Goal: Information Seeking & Learning: Check status

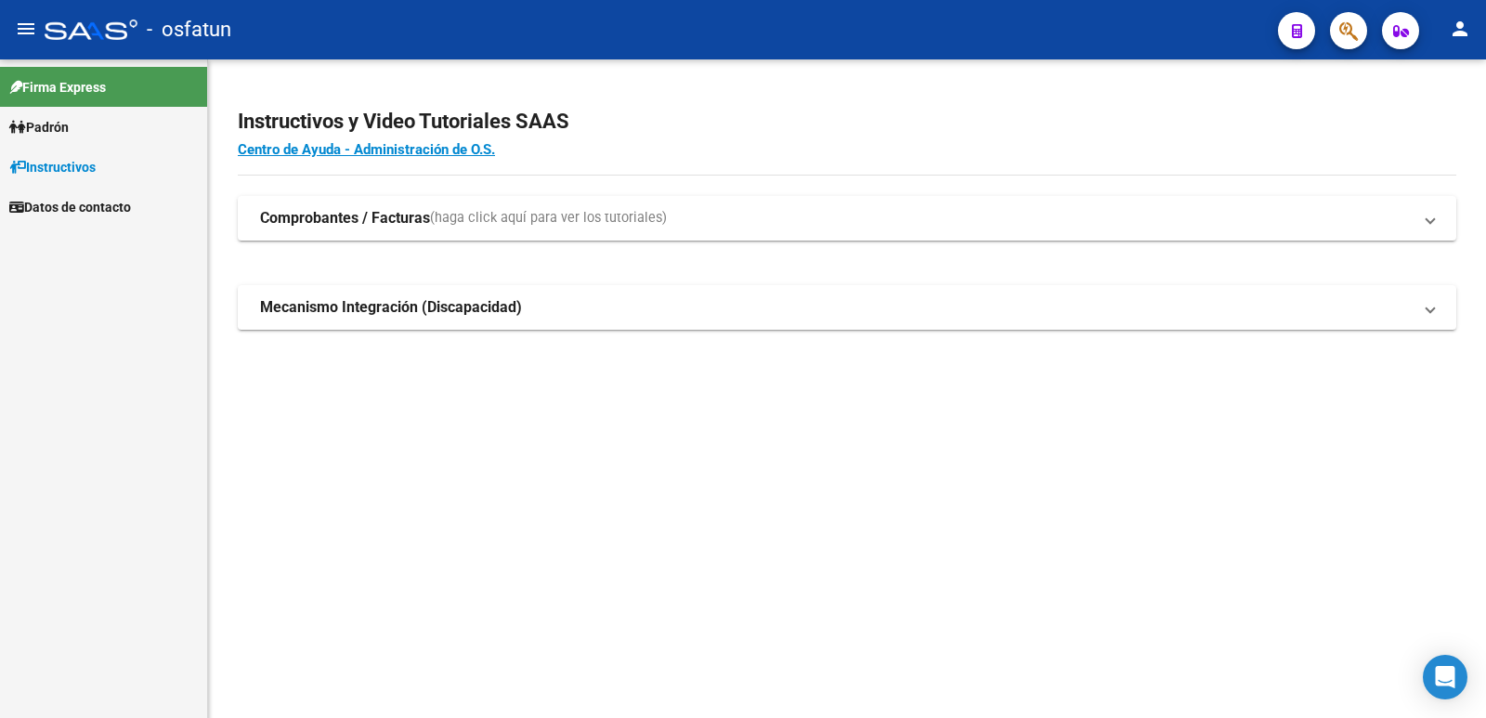
click at [81, 127] on link "Padrón" at bounding box center [103, 127] width 207 height 40
click at [119, 174] on link "Análisis Afiliado" at bounding box center [103, 167] width 207 height 40
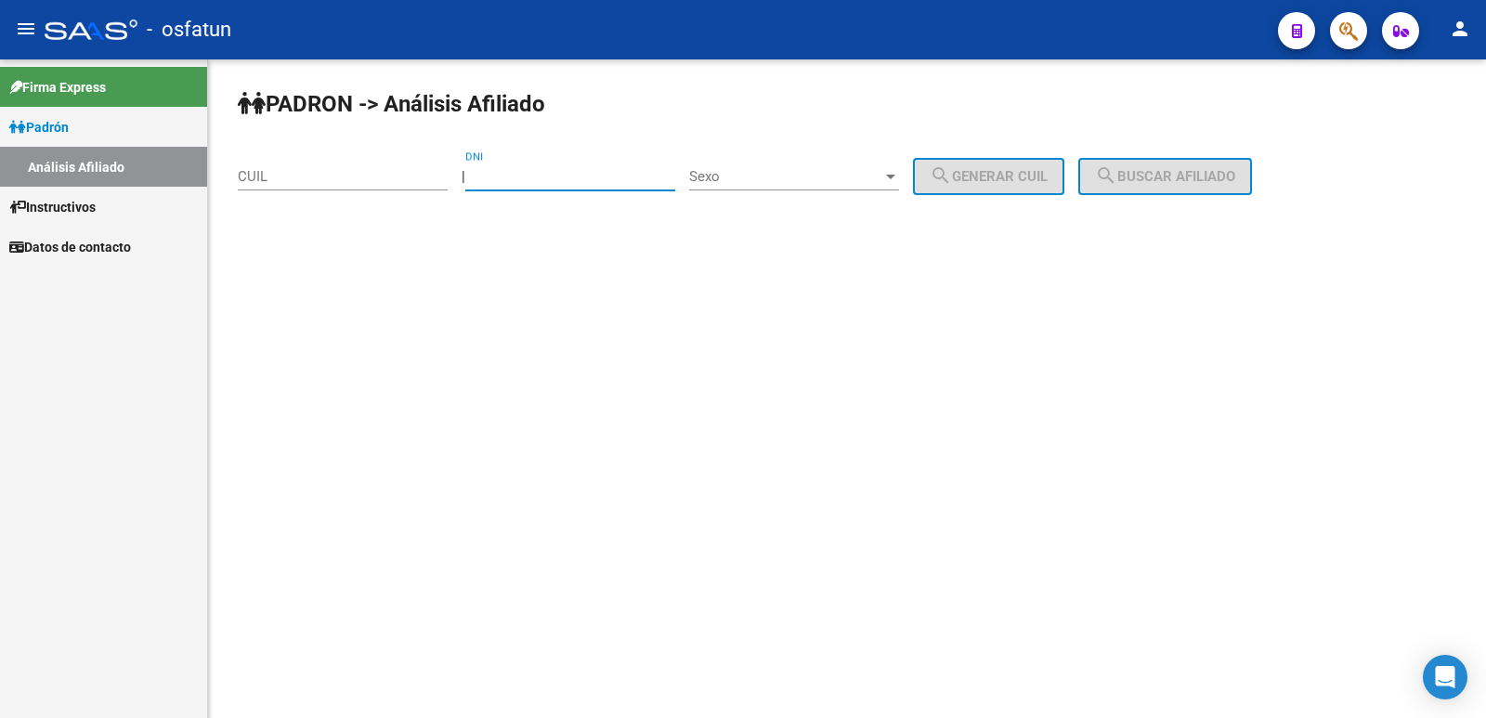
paste input "33110526"
type input "33110526"
click at [799, 186] on div "Sexo Sexo" at bounding box center [794, 170] width 210 height 40
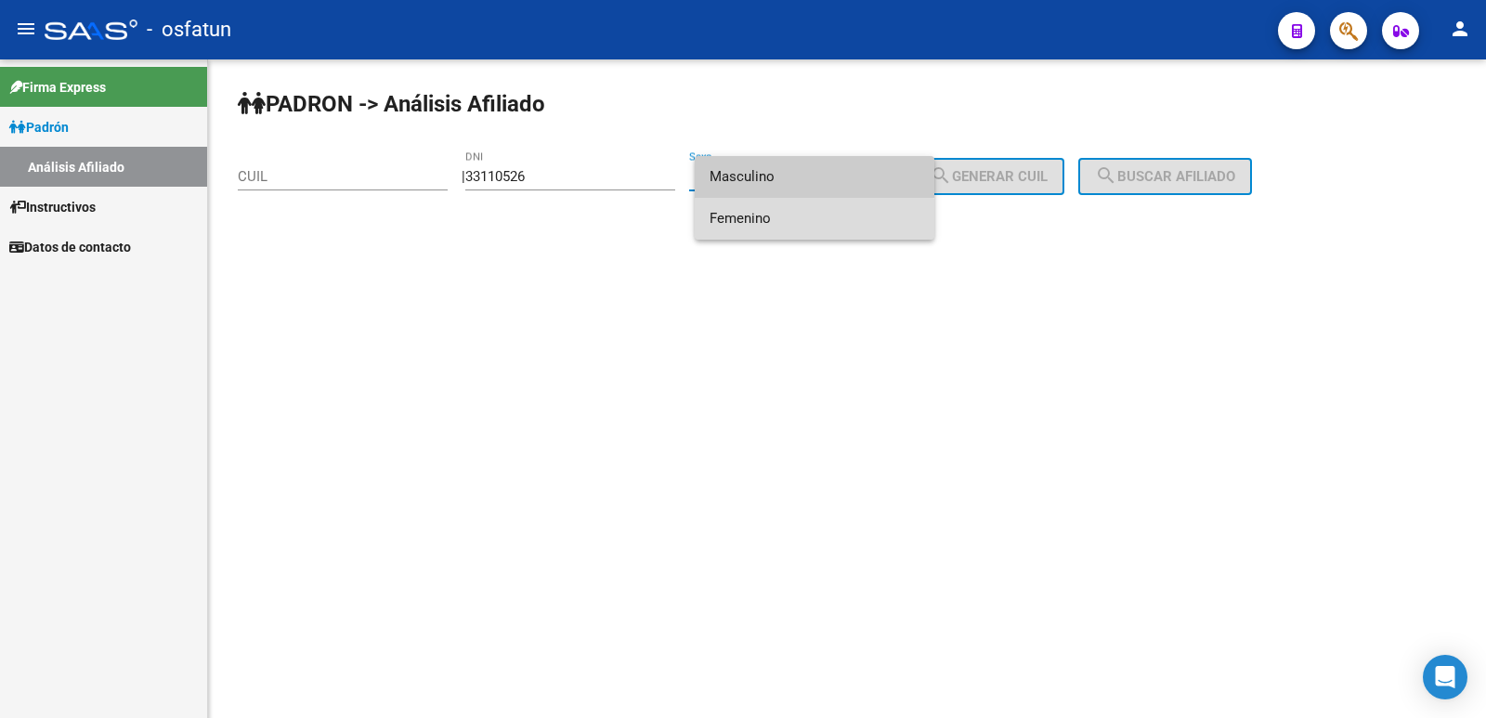
click at [804, 221] on span "Femenino" at bounding box center [815, 219] width 210 height 42
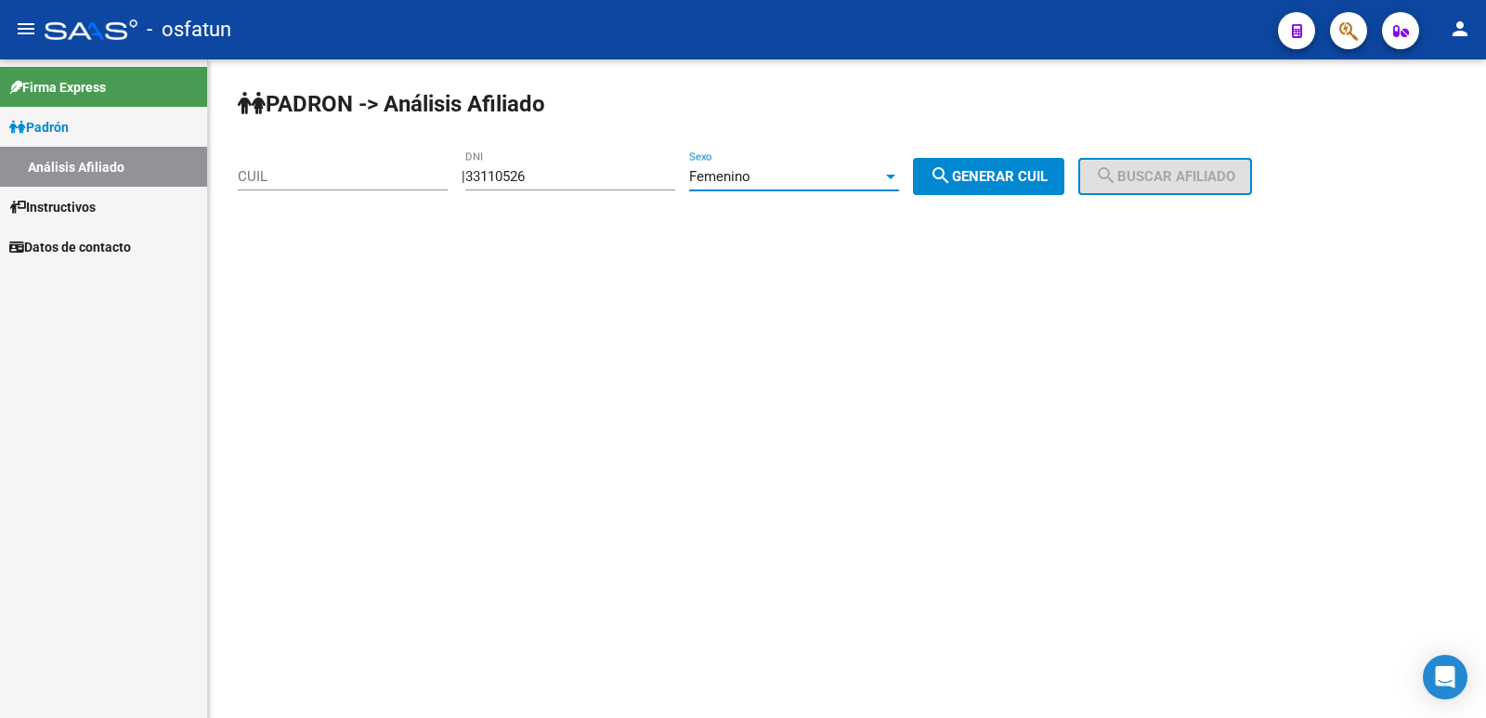
click at [952, 181] on mat-icon "search" at bounding box center [941, 175] width 22 height 22
type input "27-33110526-6"
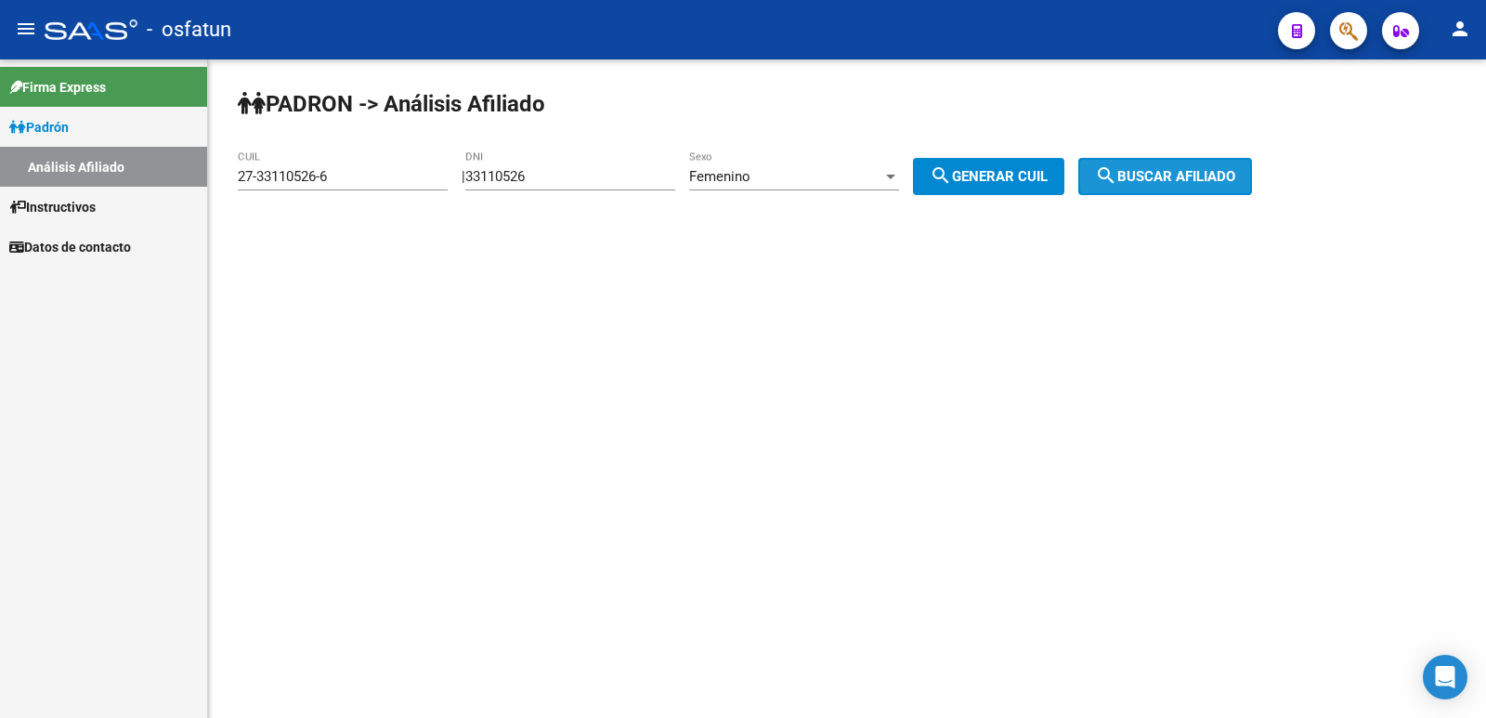
click at [1212, 181] on span "search Buscar afiliado" at bounding box center [1165, 176] width 140 height 17
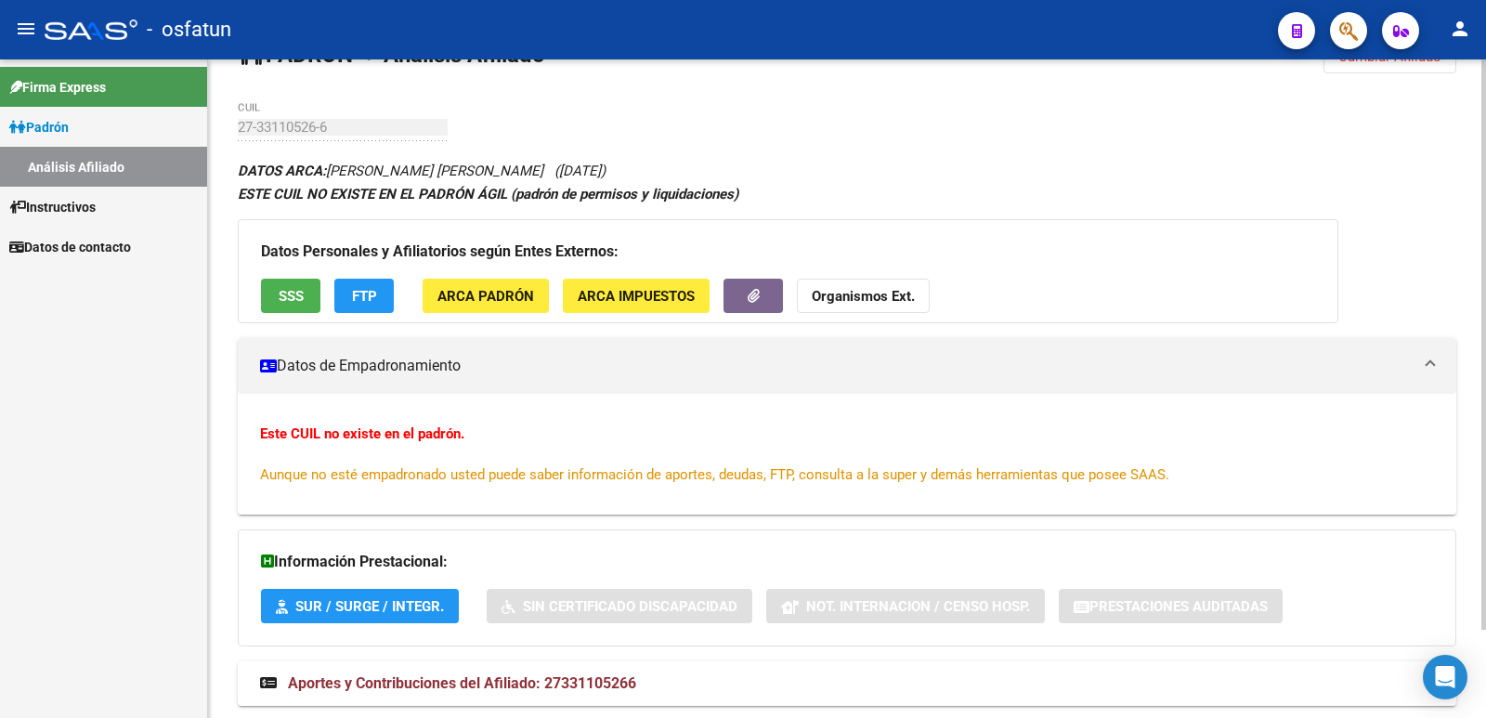
scroll to position [102, 0]
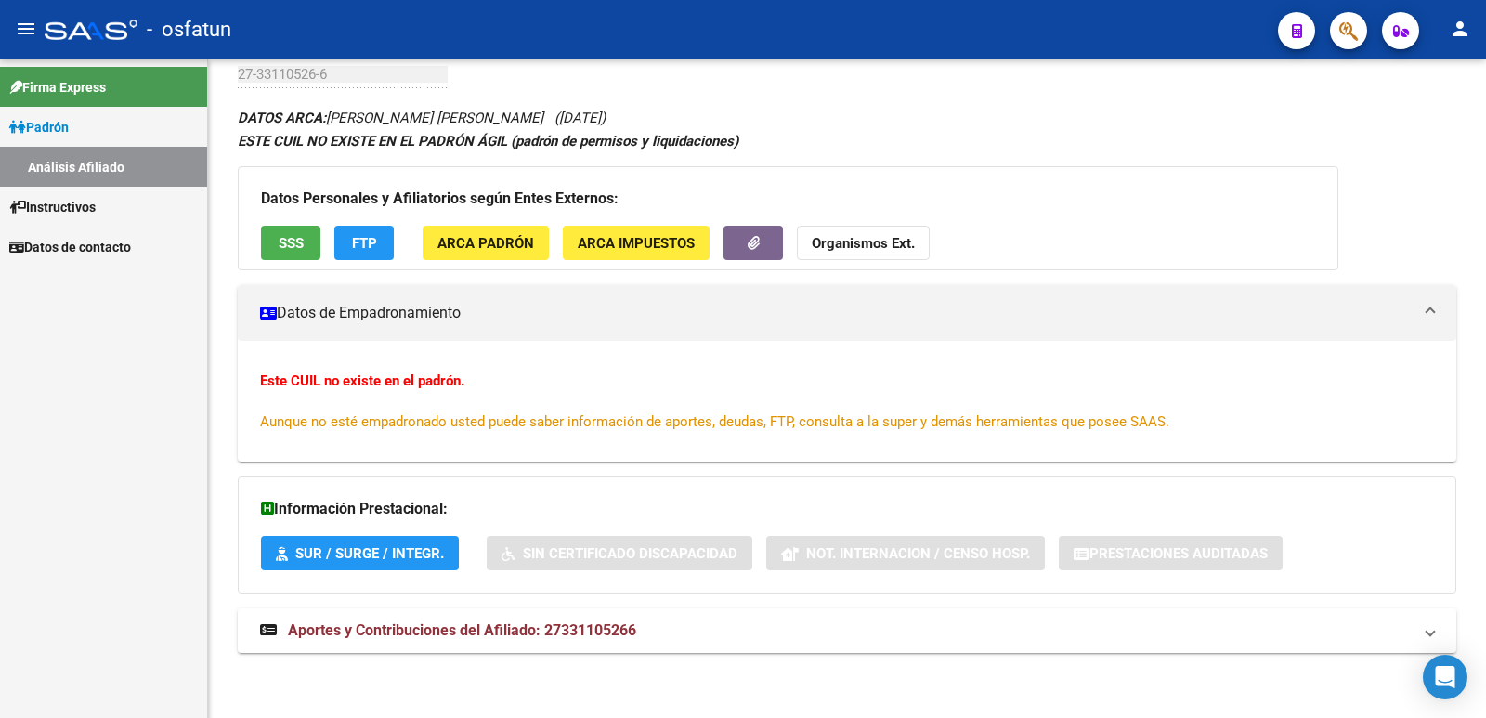
click at [552, 139] on strong "ESTE CUIL NO EXISTE EN EL PADRÓN ÁGIL (padrón de permisos y liquidaciones)" at bounding box center [488, 141] width 501 height 17
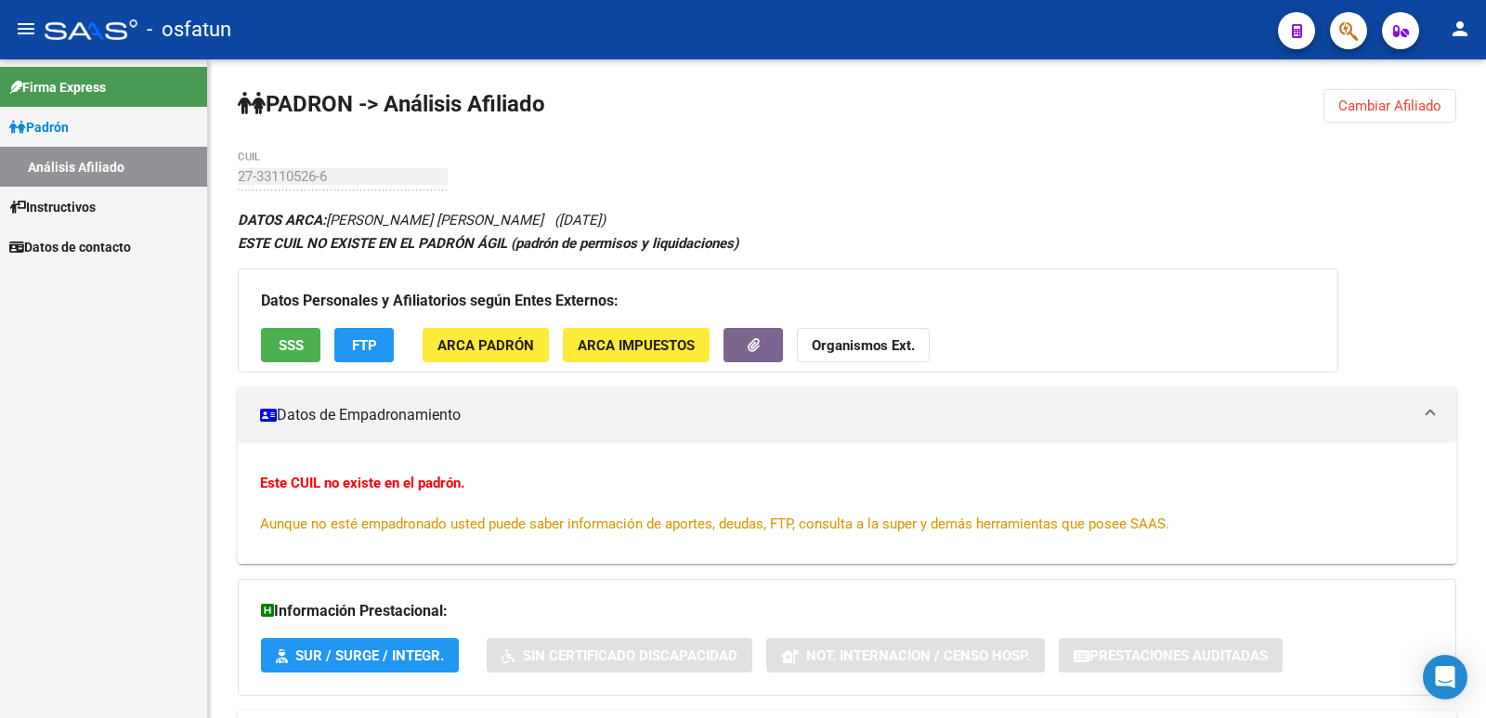
drag, startPoint x: 454, startPoint y: 261, endPoint x: 611, endPoint y: 256, distance: 157.0
click at [455, 261] on div "DATOS ARCA: [PERSON_NAME] [PERSON_NAME] ([DATE]) ESTE CUIL NO EXISTE EN EL PADR…" at bounding box center [847, 491] width 1218 height 567
click at [295, 337] on span "SSS" at bounding box center [291, 345] width 25 height 17
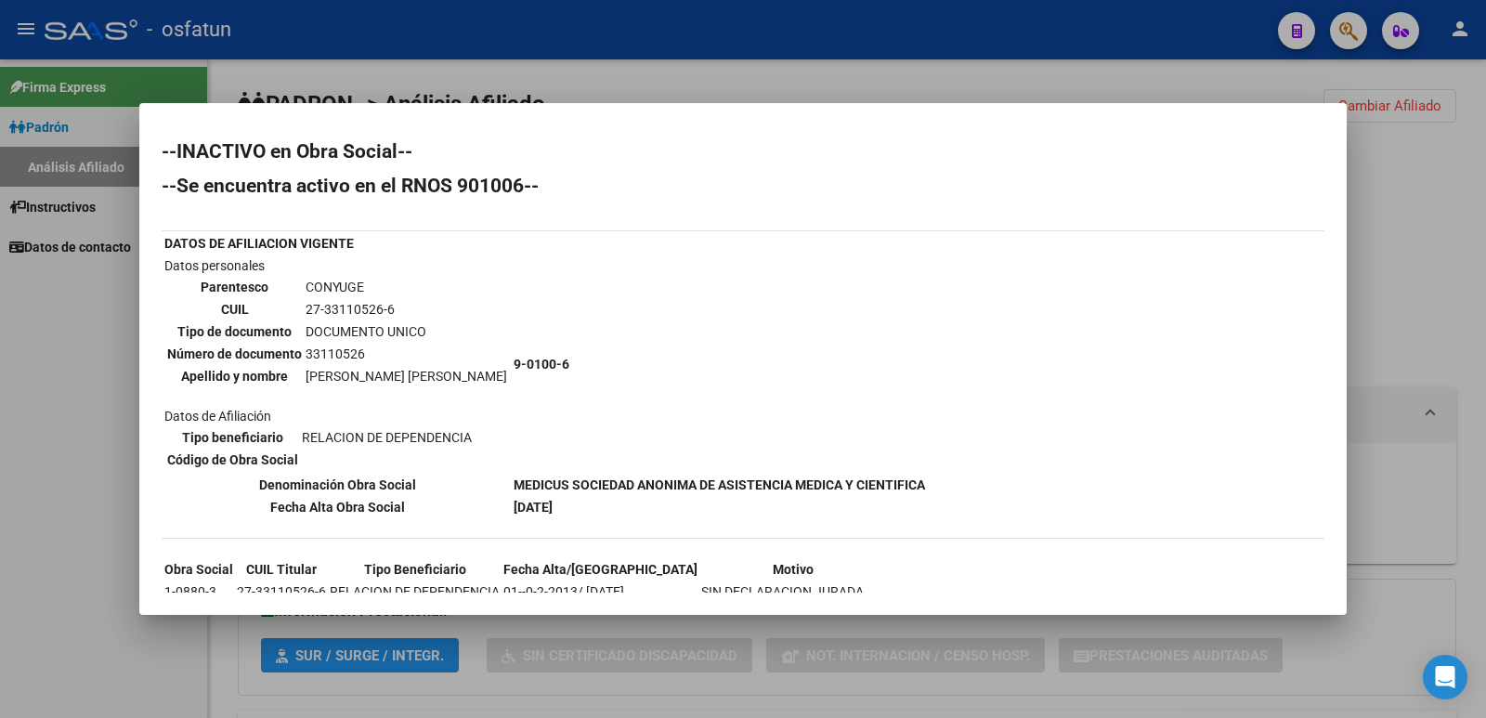
click at [323, 370] on td "[PERSON_NAME] [PERSON_NAME]" at bounding box center [406, 376] width 203 height 20
drag, startPoint x: 309, startPoint y: 293, endPoint x: 344, endPoint y: 297, distance: 34.6
click at [344, 297] on table "Parentesco CONYUGE CUIL 27-33110526-6 Tipo de documento DOCUMENTO UNICO Número …" at bounding box center [336, 331] width 345 height 113
drag, startPoint x: 477, startPoint y: 505, endPoint x: 572, endPoint y: 515, distance: 95.2
click at [572, 515] on td "[DATE]" at bounding box center [719, 507] width 413 height 20
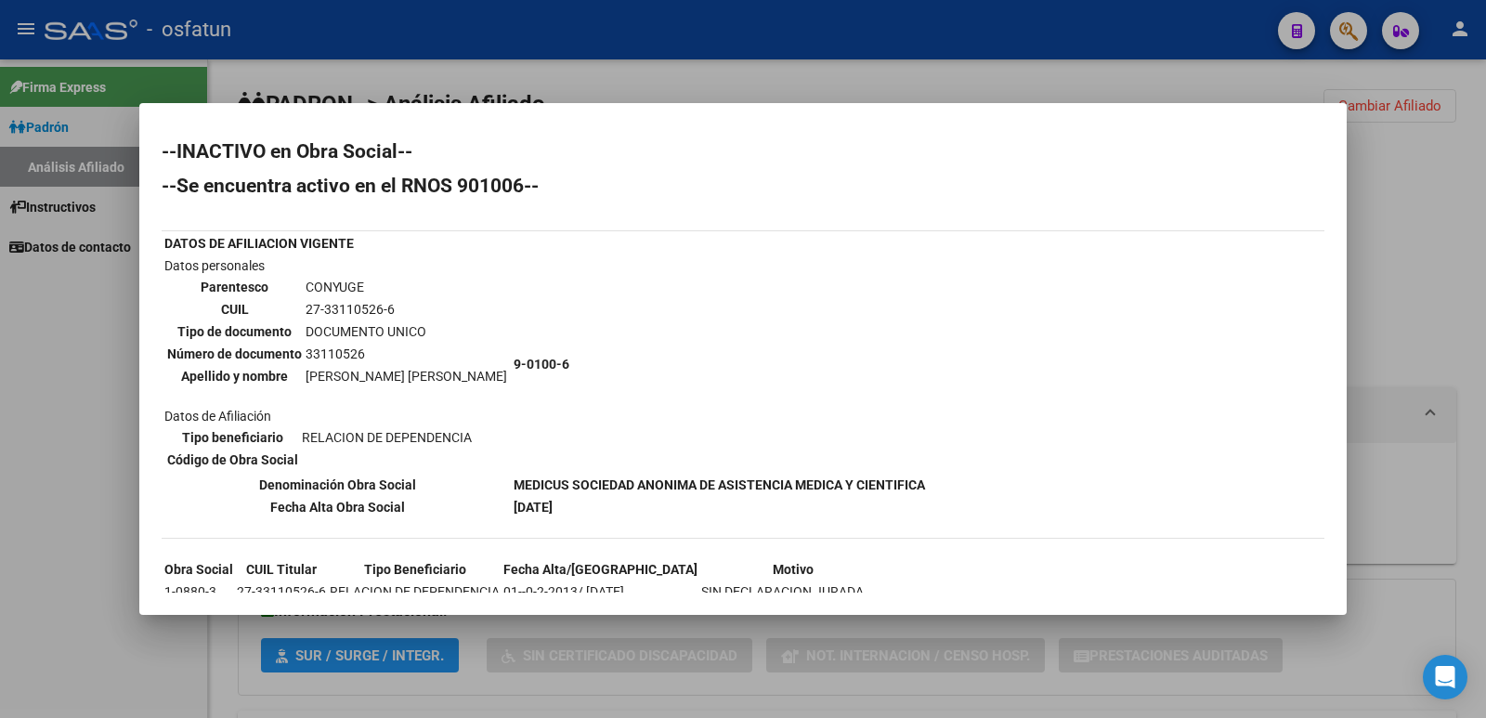
drag, startPoint x: 585, startPoint y: 488, endPoint x: 900, endPoint y: 495, distance: 314.9
click at [900, 495] on div "--INACTIVO en Obra Social-- --Se encuentra activo en el RNOS 901006-- DATOS DE …" at bounding box center [743, 425] width 1163 height 567
click at [1005, 423] on div "--INACTIVO en Obra Social-- --Se encuentra activo en el RNOS 901006-- DATOS DE …" at bounding box center [743, 425] width 1163 height 567
